Goal: Transaction & Acquisition: Purchase product/service

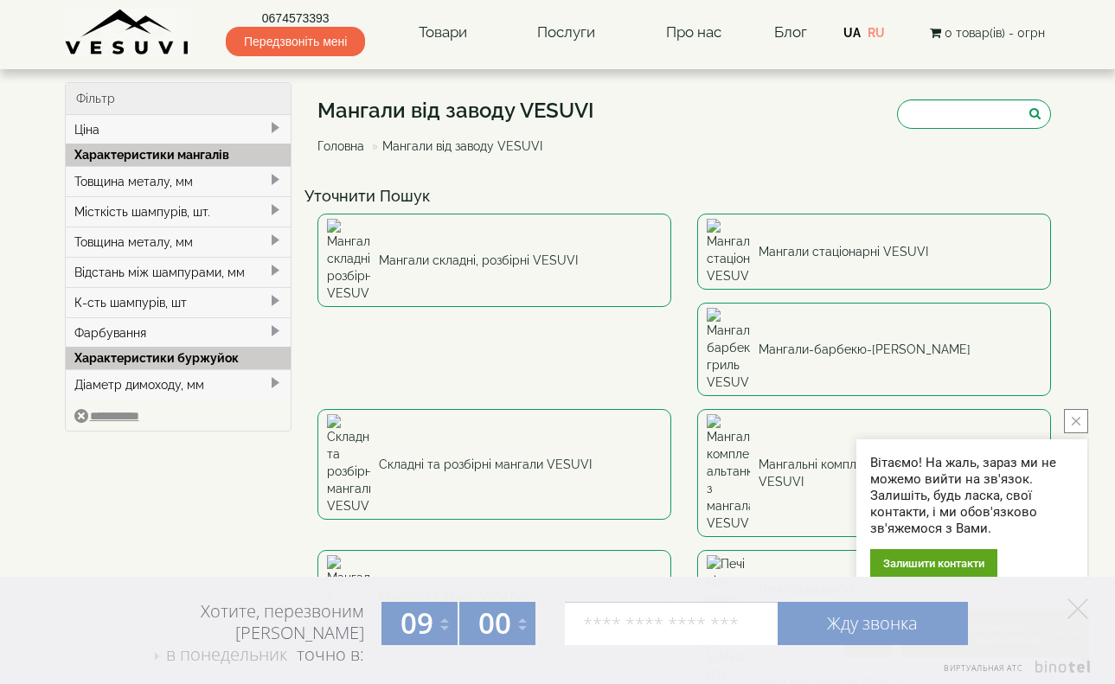
scroll to position [4458, 0]
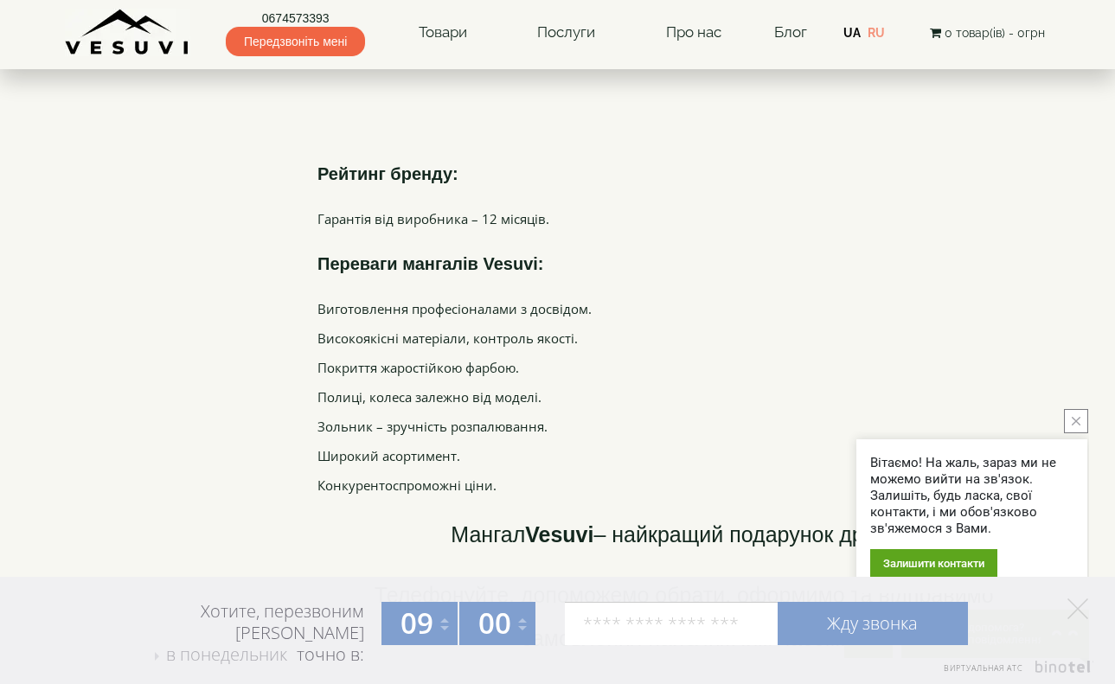
click at [280, 17] on link "0674573393" at bounding box center [295, 18] width 139 height 17
click at [855, 34] on link "UA" at bounding box center [851, 33] width 17 height 14
